Goal: Task Accomplishment & Management: Manage account settings

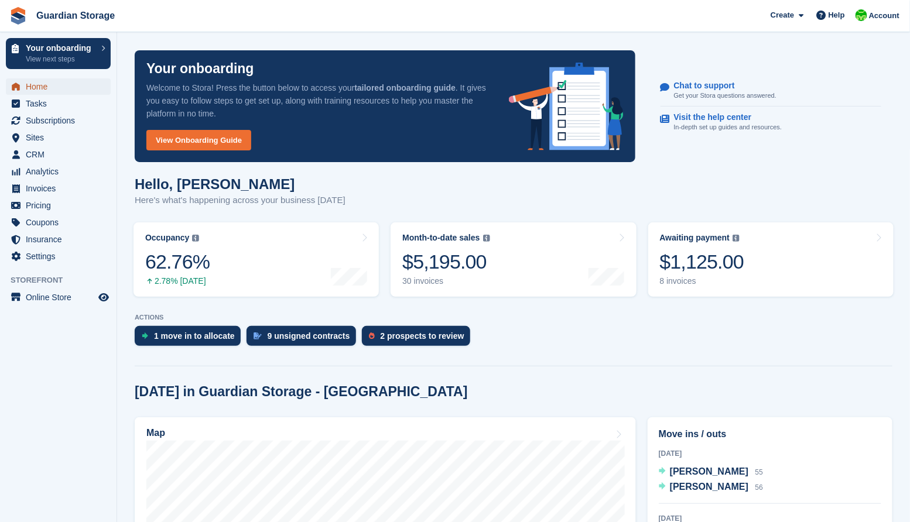
click at [39, 83] on span "Home" at bounding box center [61, 86] width 70 height 16
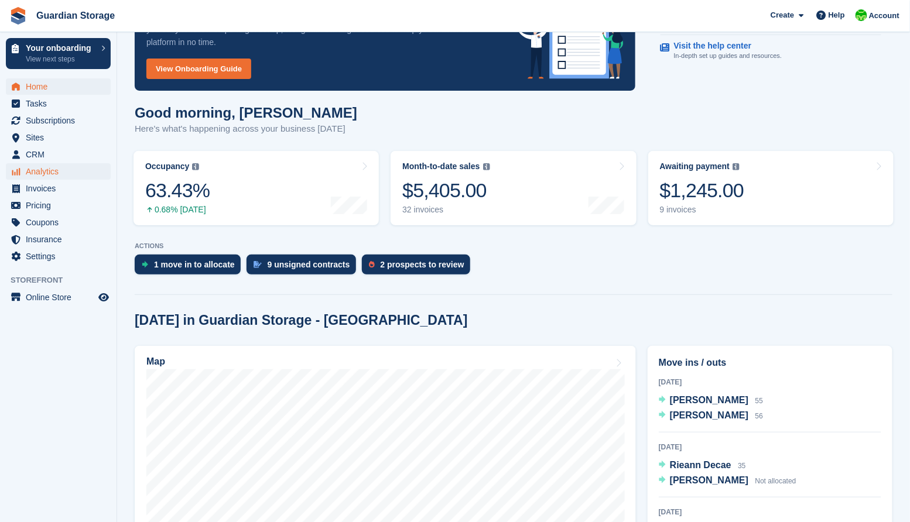
scroll to position [70, 0]
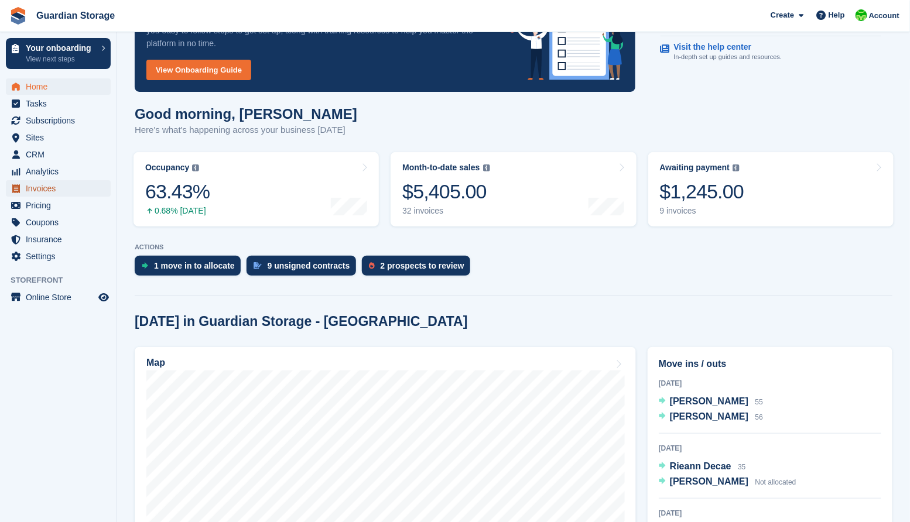
click at [43, 192] on span "Invoices" at bounding box center [61, 188] width 70 height 16
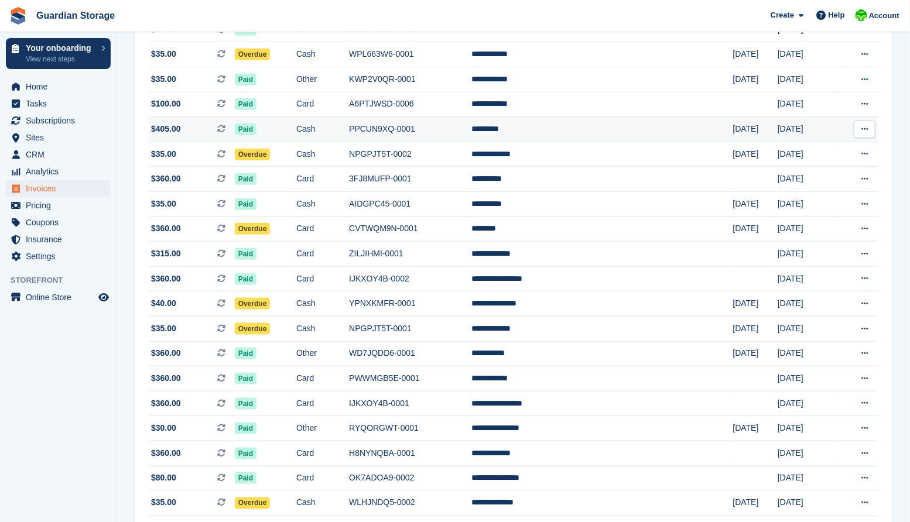
scroll to position [355, 0]
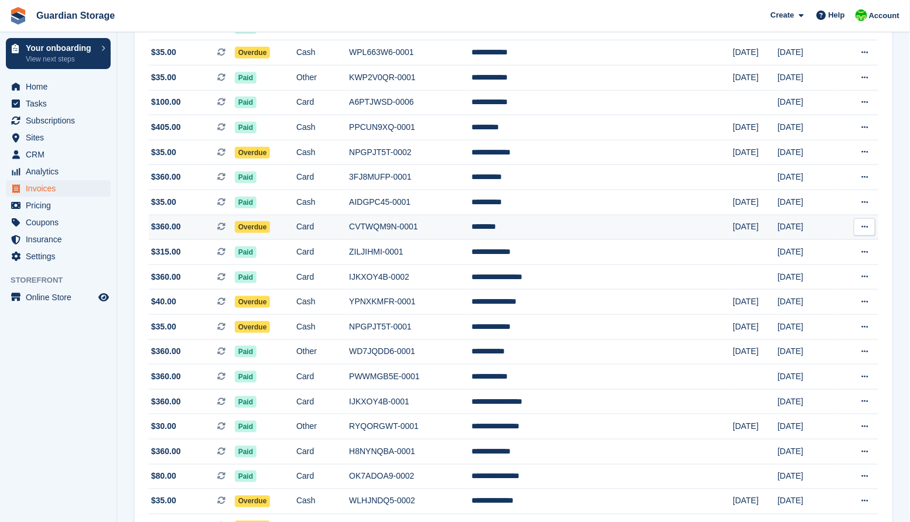
click at [270, 233] on span "Overdue" at bounding box center [253, 227] width 36 height 12
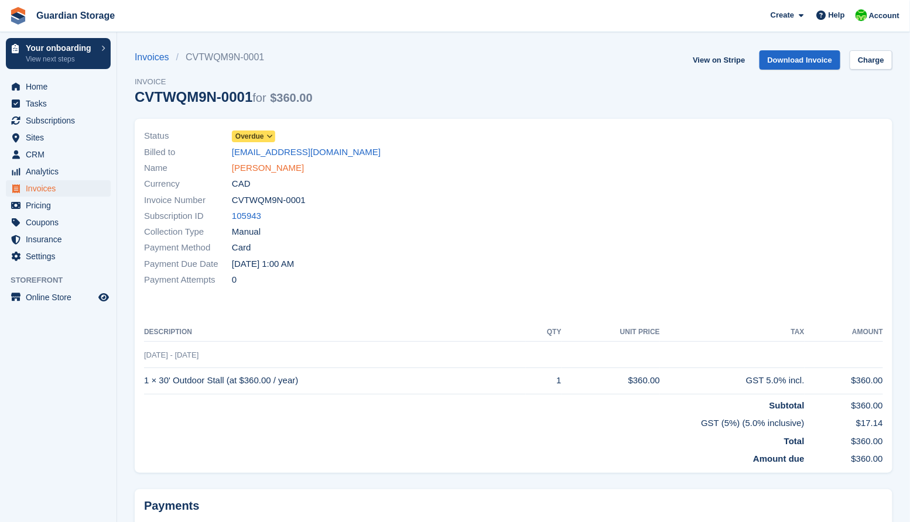
click at [248, 169] on link "John Ilg" at bounding box center [268, 168] width 72 height 13
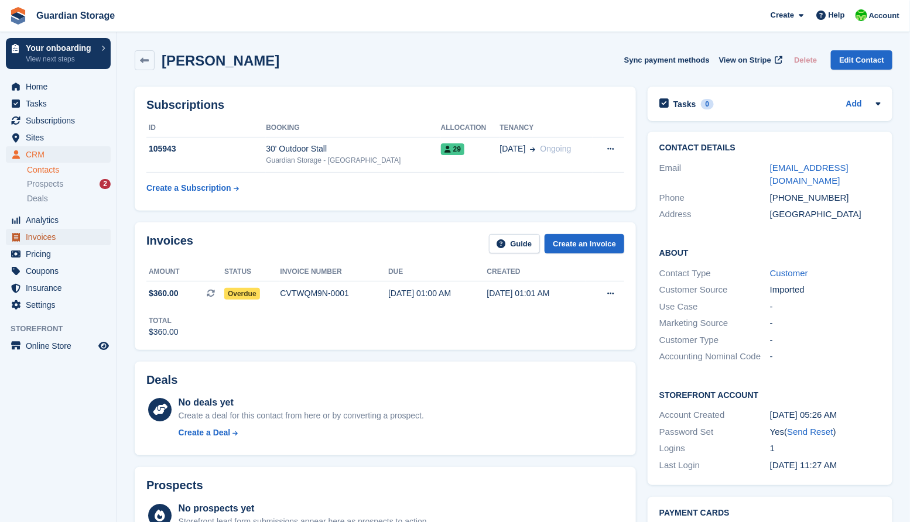
click at [37, 233] on span "Invoices" at bounding box center [61, 237] width 70 height 16
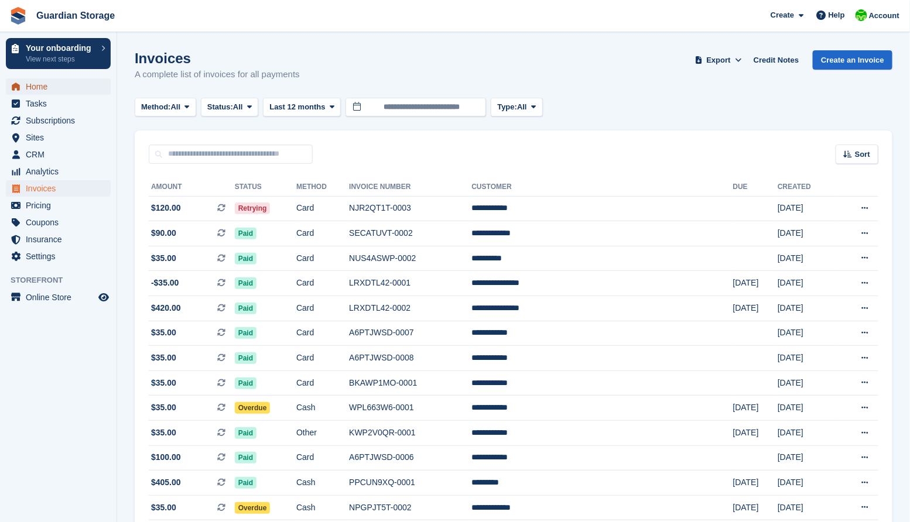
click at [44, 91] on span "Home" at bounding box center [61, 86] width 70 height 16
